Goal: Task Accomplishment & Management: Manage account settings

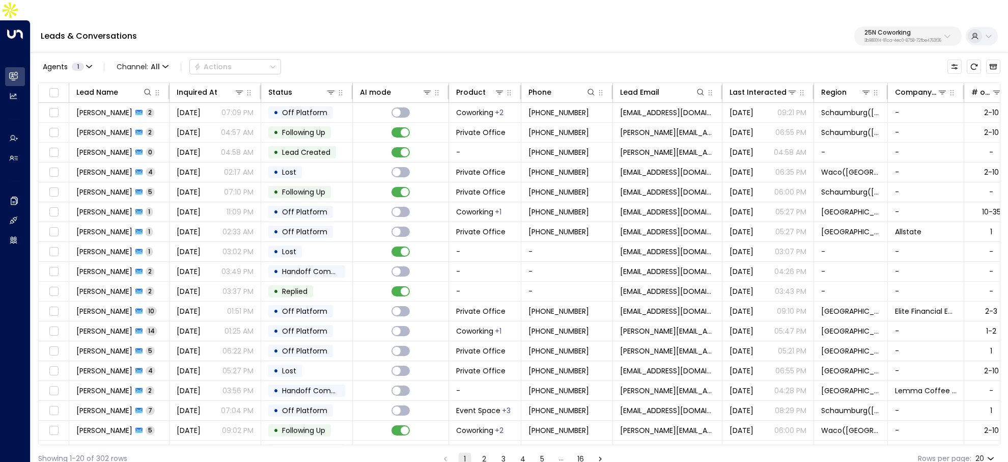
click at [875, 39] on p "3b9800f4-81ca-4ec0-8758-72fbe4763f36" at bounding box center [902, 41] width 77 height 4
type input "******"
click at [819, 80] on div "Access Storage ID: 17248963-7bae-4f68-a6e0-04e589c1c15e" at bounding box center [876, 80] width 140 height 21
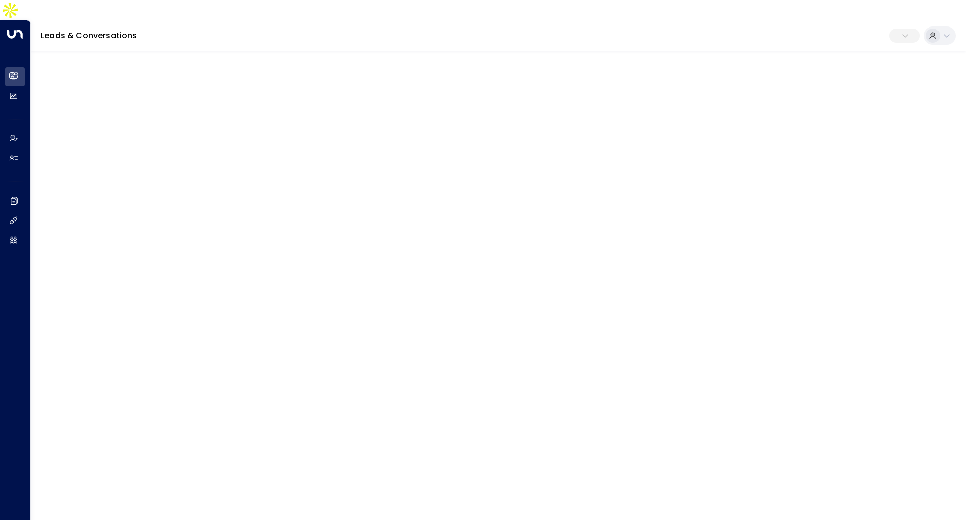
click at [312, 51] on html "Overview Leads & Conversations Leads & Conversations Analytics Analytics Agents…" at bounding box center [483, 25] width 966 height 51
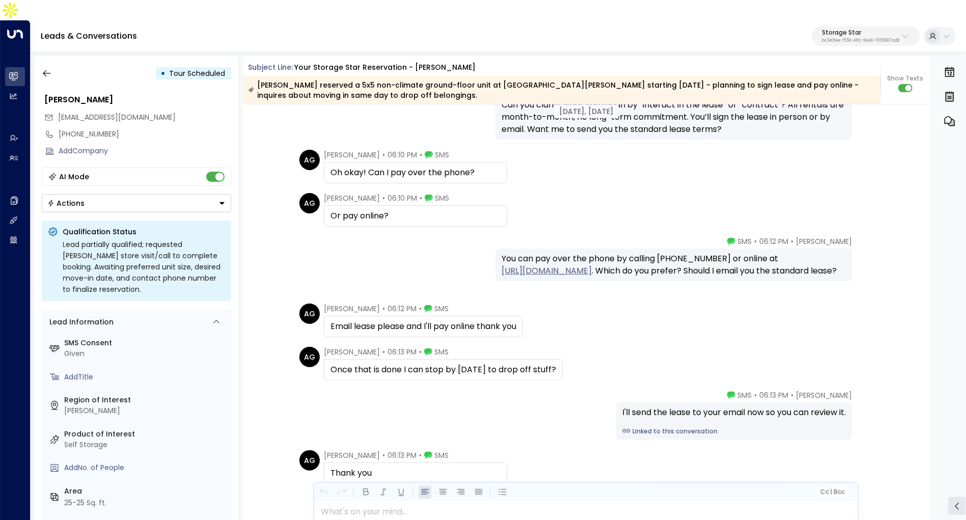
scroll to position [1130, 0]
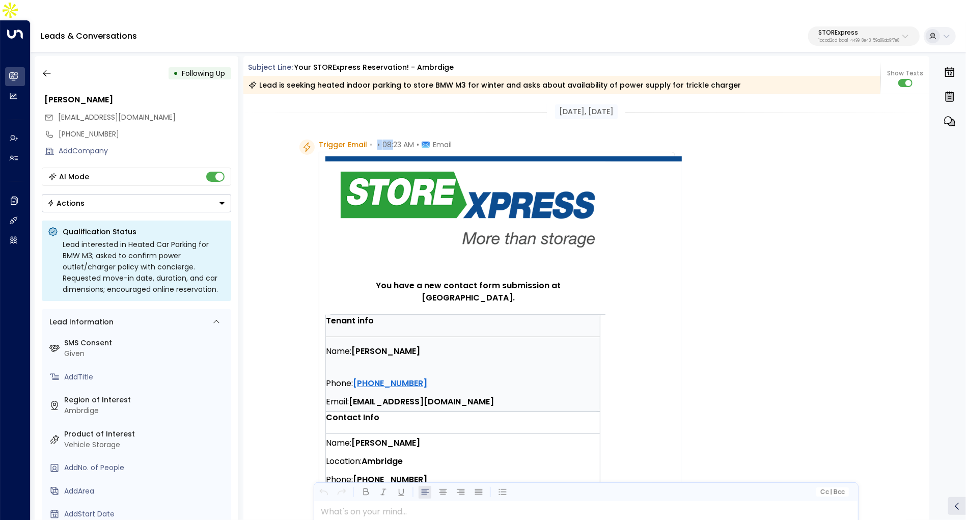
drag, startPoint x: 372, startPoint y: 123, endPoint x: 392, endPoint y: 123, distance: 20.4
click at [392, 139] on div "Trigger Email • • 08:23 AM • Email" at bounding box center [385, 144] width 133 height 10
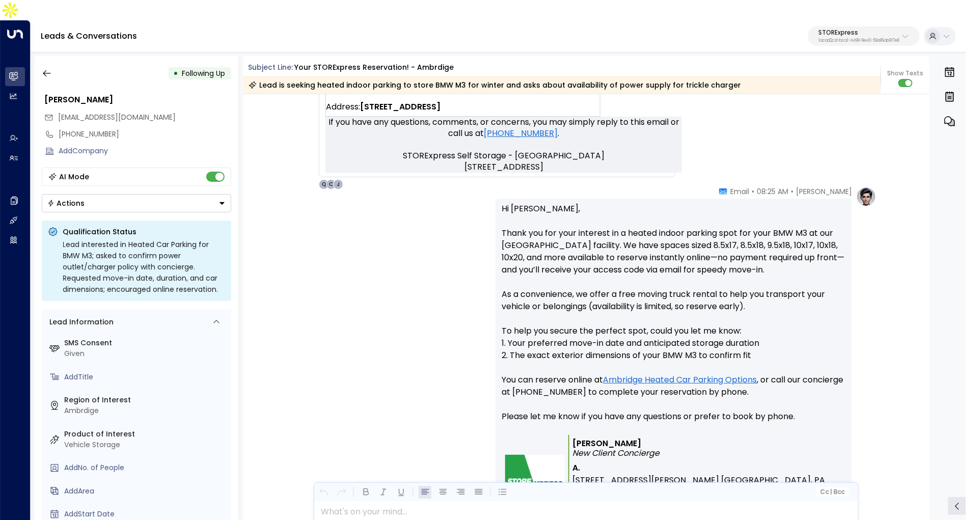
scroll to position [615, 0]
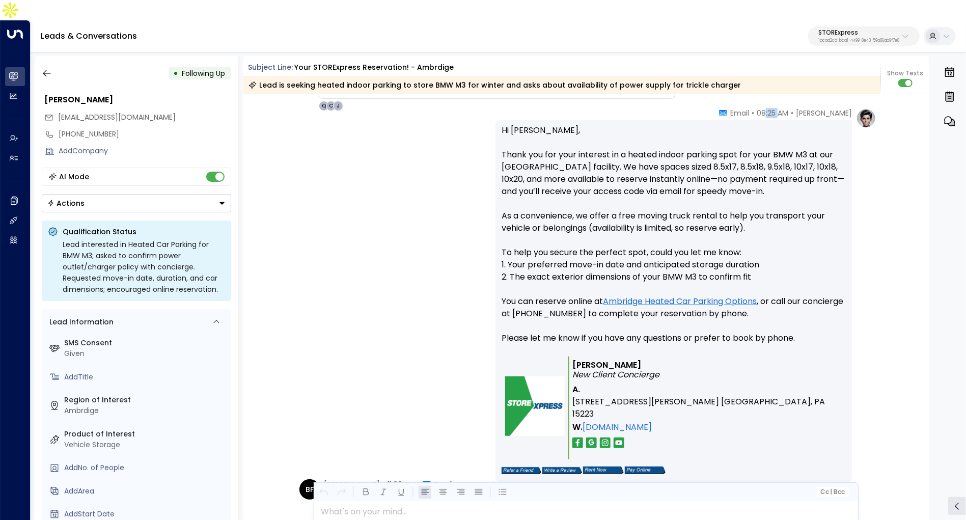
drag, startPoint x: 783, startPoint y: 93, endPoint x: 796, endPoint y: 93, distance: 12.7
click at [788, 108] on span "08:25 AM" at bounding box center [772, 113] width 32 height 10
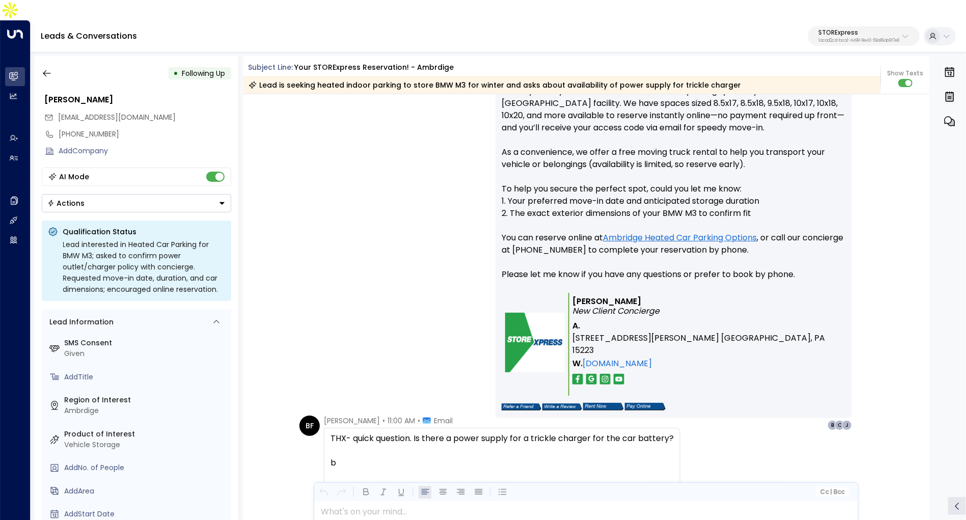
scroll to position [675, 0]
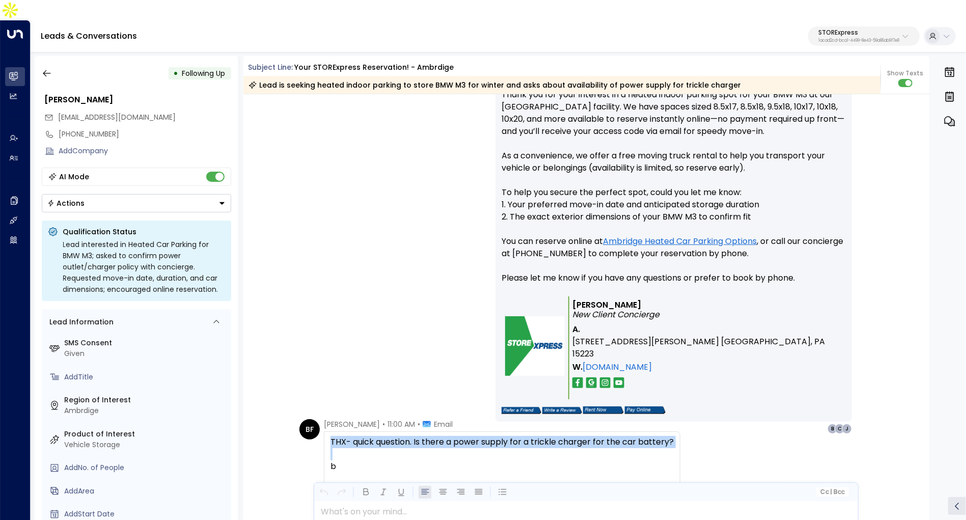
drag, startPoint x: 412, startPoint y: 428, endPoint x: 600, endPoint y: 411, distance: 188.6
click at [600, 431] on div "THX- quick question. Is there a power supply for a trickle charger for the car …" at bounding box center [502, 466] width 356 height 70
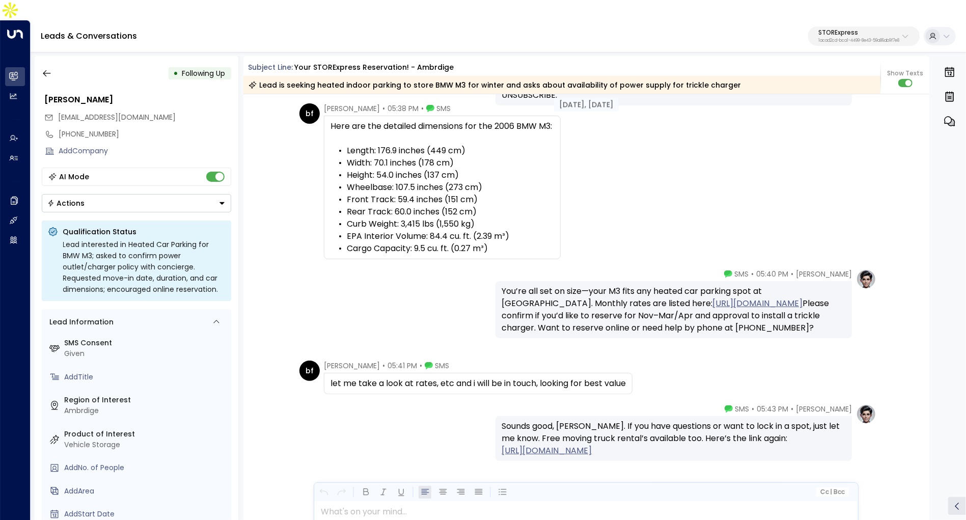
scroll to position [1971, 0]
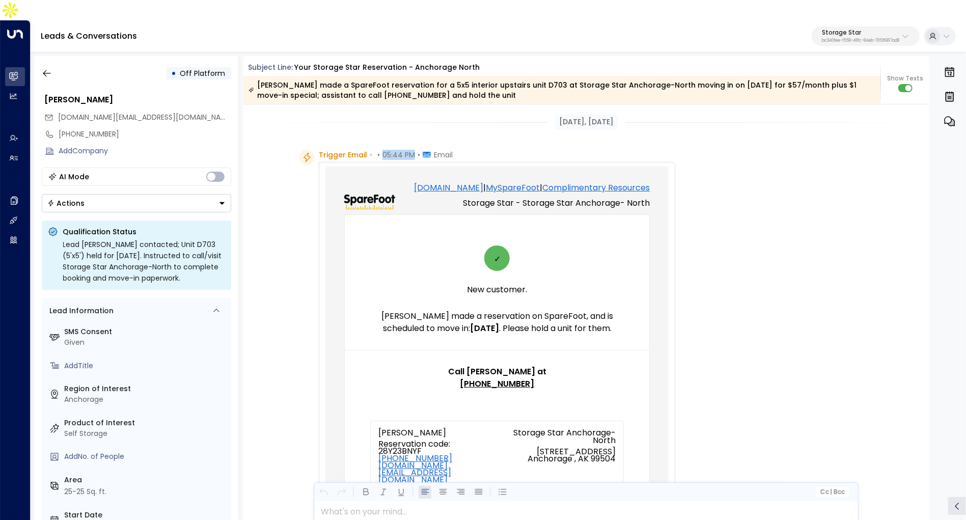
drag, startPoint x: 382, startPoint y: 136, endPoint x: 414, endPoint y: 136, distance: 31.6
click at [413, 150] on div "Trigger Email • • 05:44 PM • Email" at bounding box center [386, 155] width 134 height 10
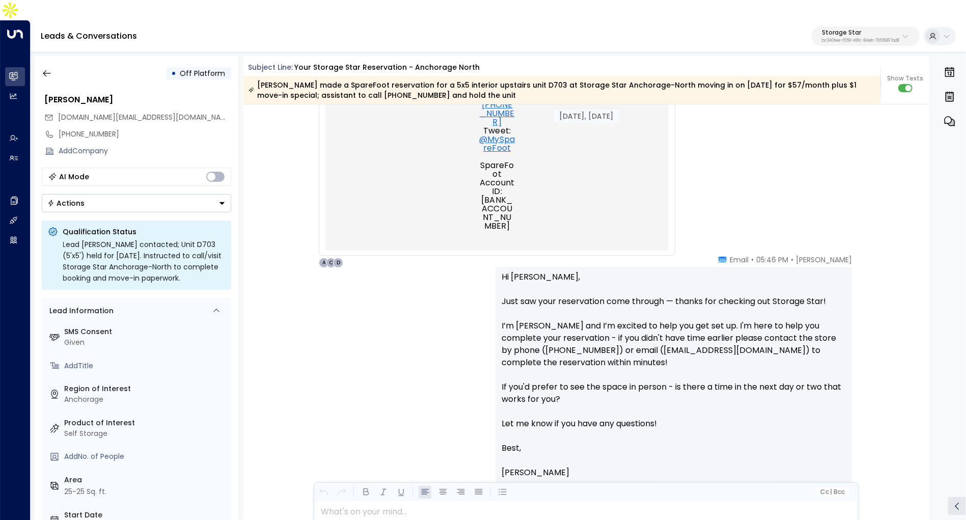
scroll to position [800, 0]
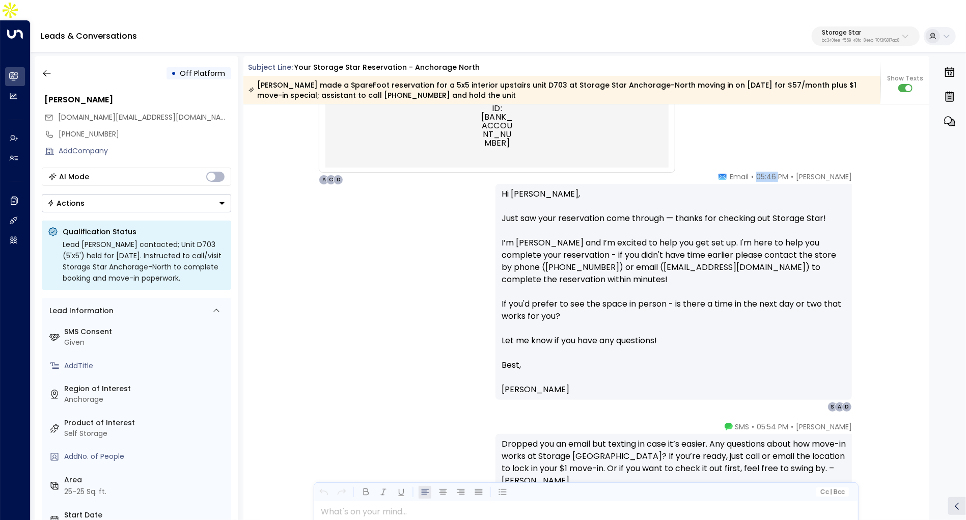
drag, startPoint x: 760, startPoint y: 154, endPoint x: 778, endPoint y: 154, distance: 17.8
click at [778, 172] on span "05:46 PM" at bounding box center [772, 177] width 32 height 10
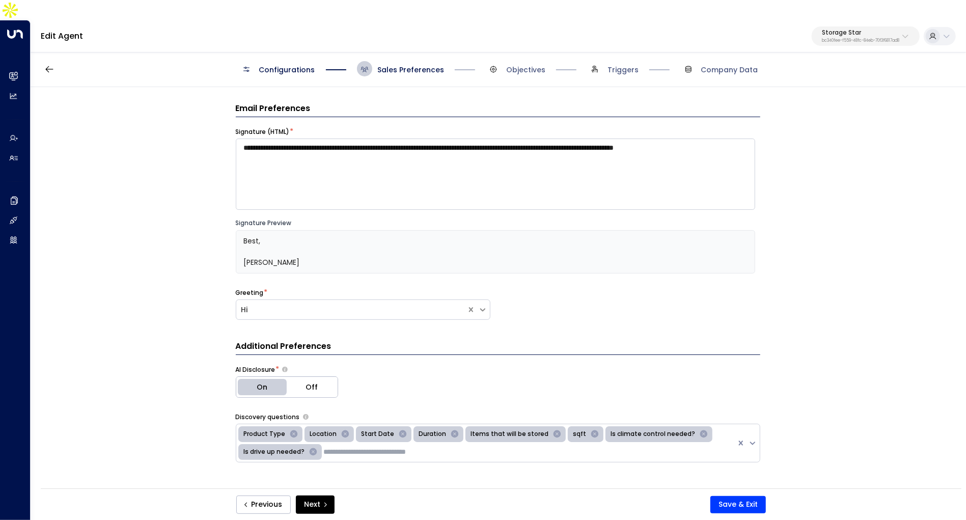
scroll to position [19, 0]
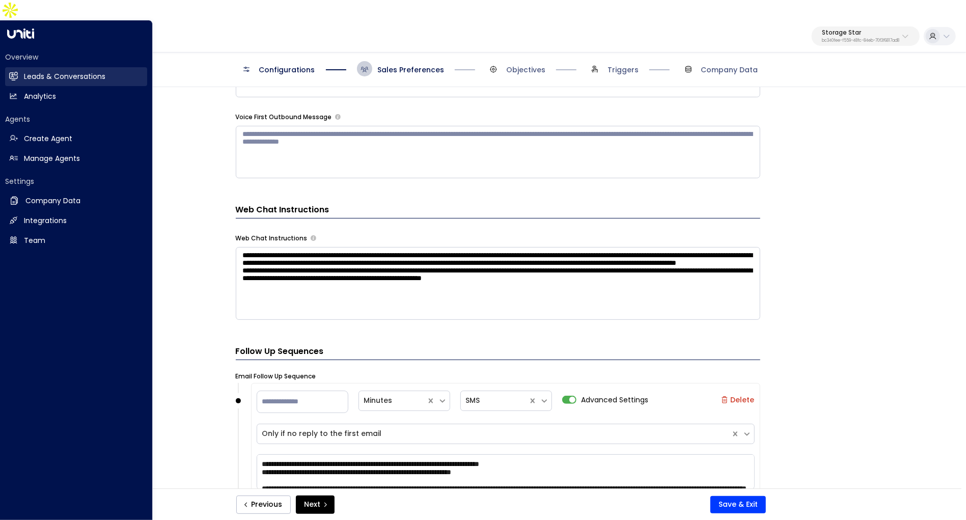
click at [24, 71] on h2 "Leads & Conversations" at bounding box center [64, 76] width 81 height 11
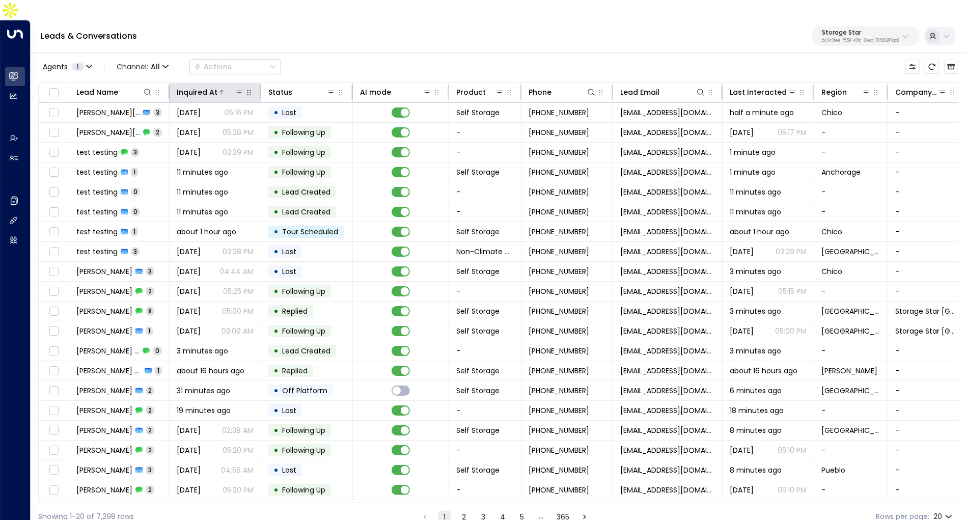
click at [211, 86] on div "Inquired At" at bounding box center [197, 92] width 41 height 12
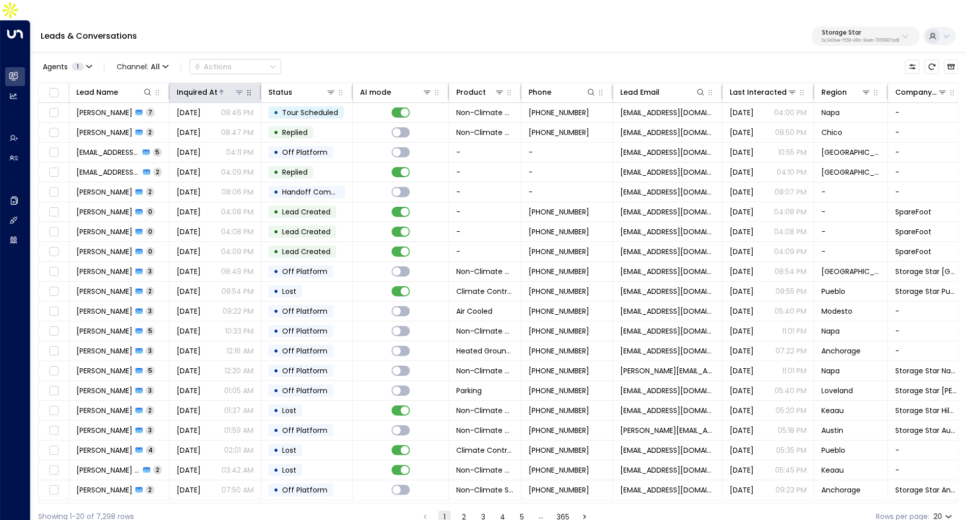
click at [211, 86] on div "Inquired At" at bounding box center [197, 92] width 41 height 12
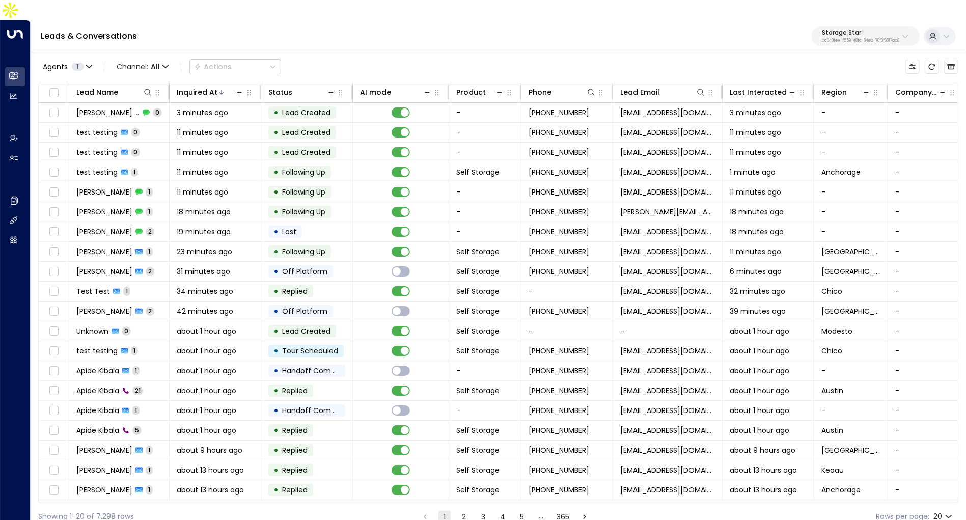
click at [463, 511] on button "2" at bounding box center [464, 517] width 12 height 12
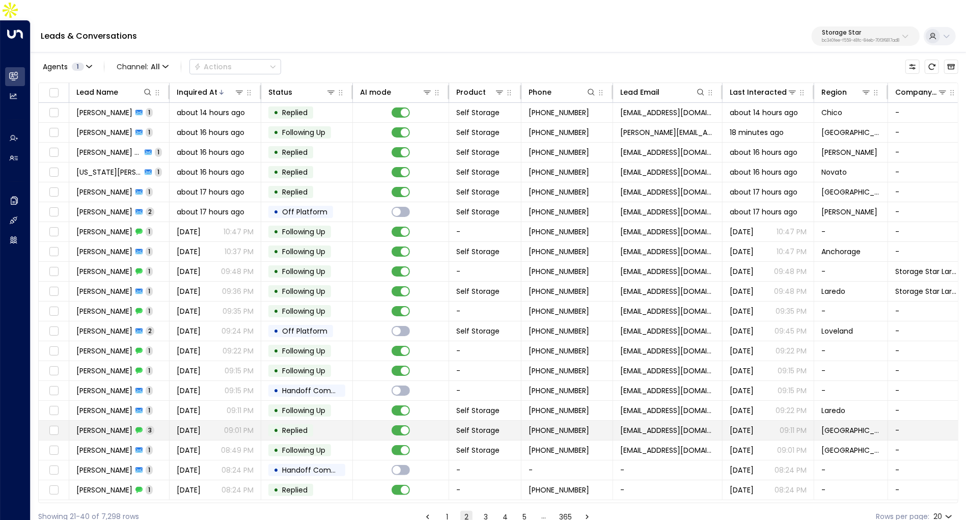
click at [201, 425] on span "Yesterday" at bounding box center [189, 430] width 24 height 10
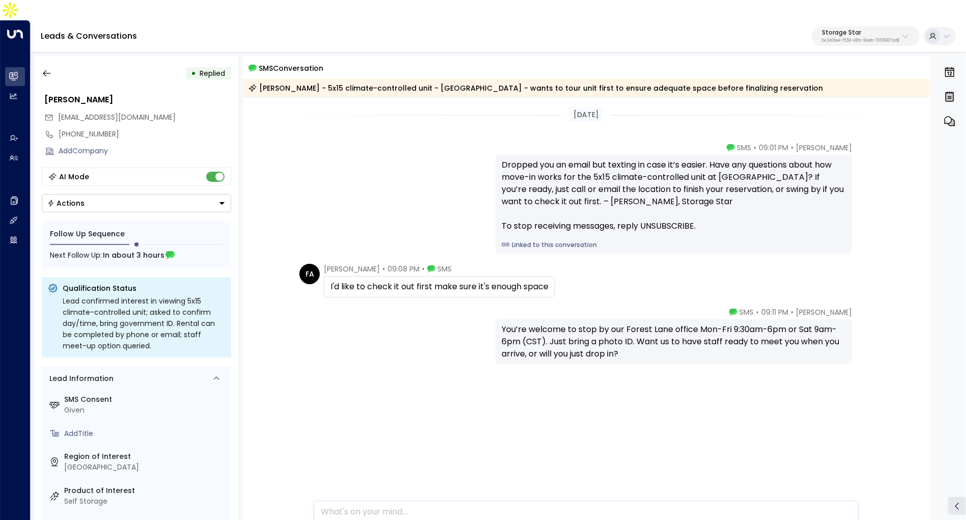
click at [562, 240] on link "Linked to this conversation" at bounding box center [673, 244] width 344 height 9
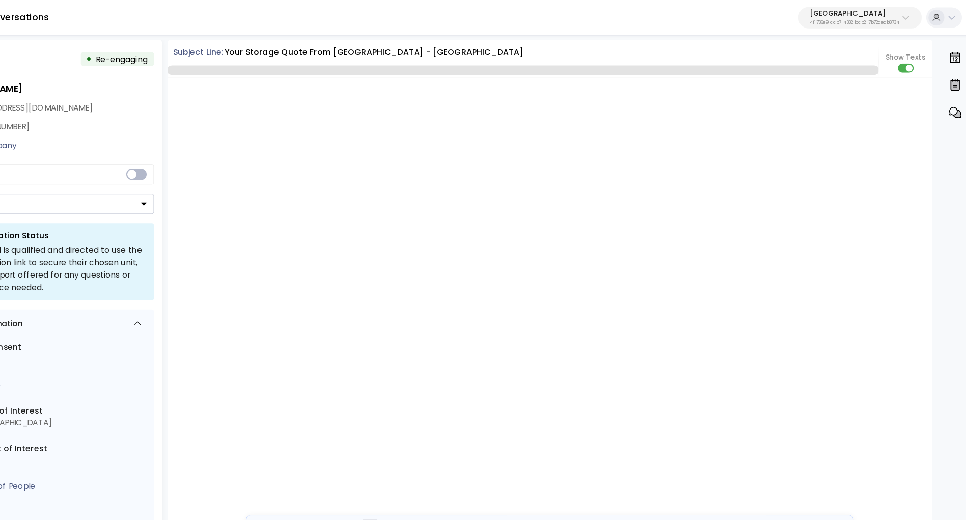
scroll to position [1615, 0]
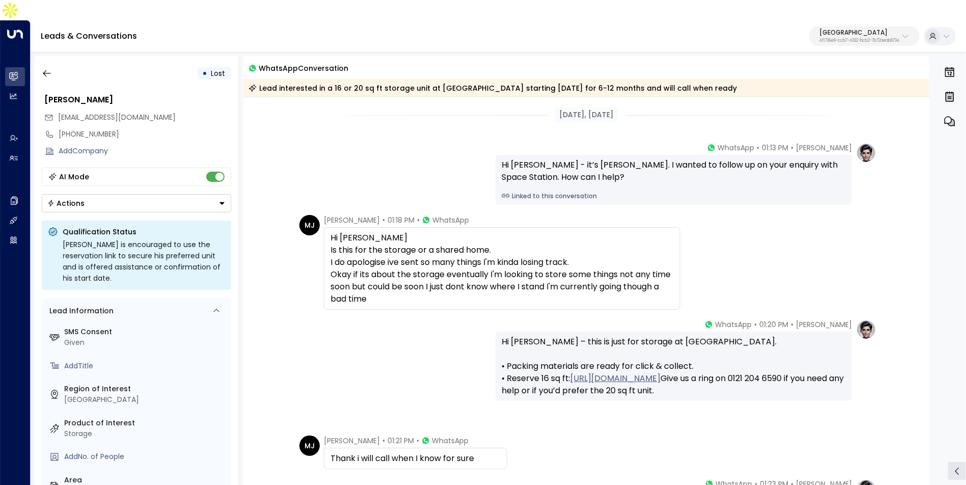
click at [848, 39] on p "4f1736e9-ccb7-4332-bcb2-7b72aeab8734" at bounding box center [859, 41] width 80 height 4
type input "*****"
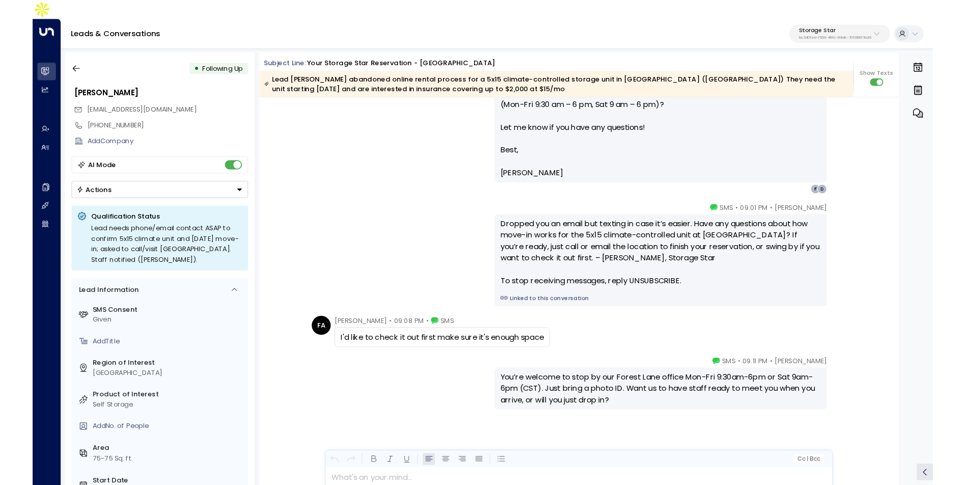
scroll to position [824, 0]
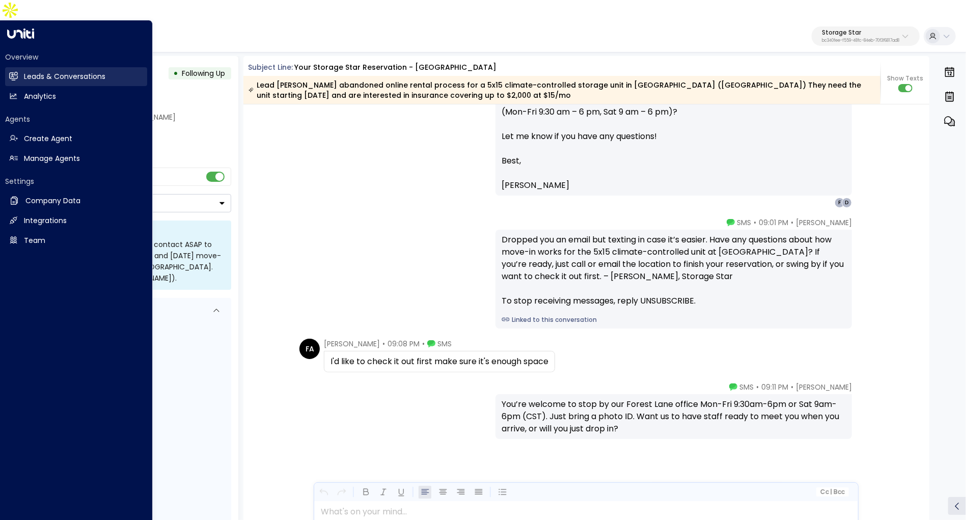
click at [21, 67] on link "Leads & Conversations Leads & Conversations" at bounding box center [76, 76] width 142 height 19
